Goal: Task Accomplishment & Management: Complete application form

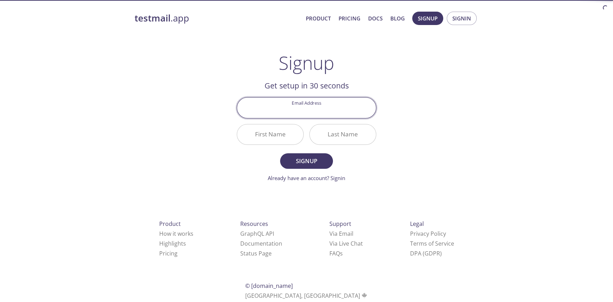
drag, startPoint x: 0, startPoint y: 0, endPoint x: 310, endPoint y: 116, distance: 331.4
click at [310, 116] on input "Email Address" at bounding box center [306, 108] width 139 height 20
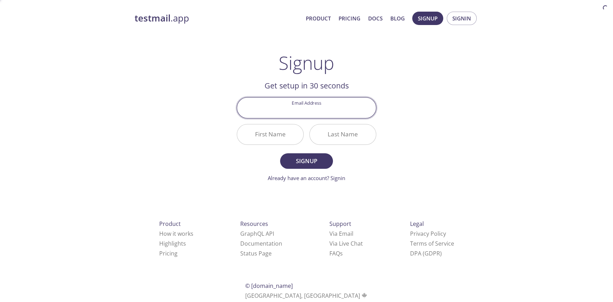
type input "[EMAIL_ADDRESS][DOMAIN_NAME]"
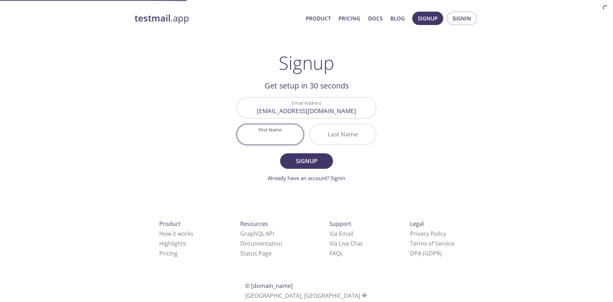
click at [280, 130] on input "First Name" at bounding box center [270, 134] width 66 height 20
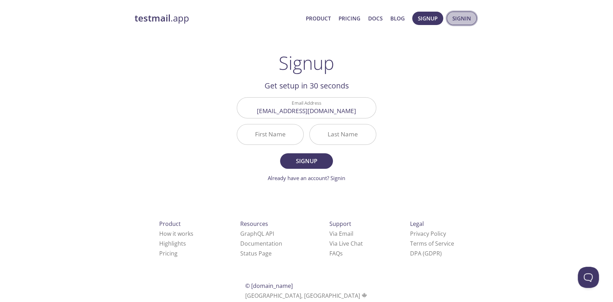
click at [456, 19] on span "Signin" at bounding box center [461, 18] width 19 height 9
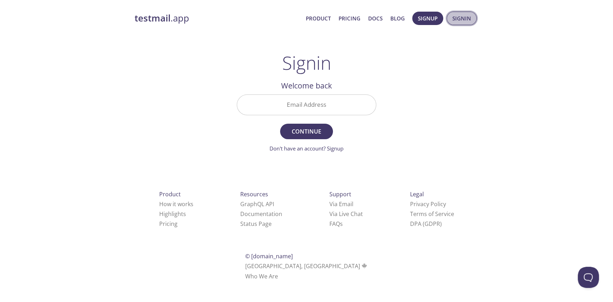
click at [470, 17] on span "Signin" at bounding box center [461, 18] width 19 height 9
click at [318, 106] on input "Email Address" at bounding box center [306, 105] width 139 height 20
type input "[EMAIL_ADDRESS][DOMAIN_NAME]"
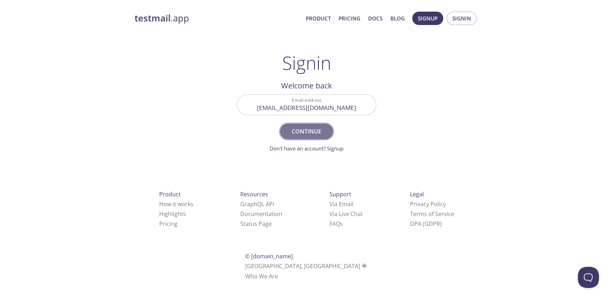
click at [306, 128] on span "Continue" at bounding box center [306, 131] width 37 height 10
